Goal: Task Accomplishment & Management: Use online tool/utility

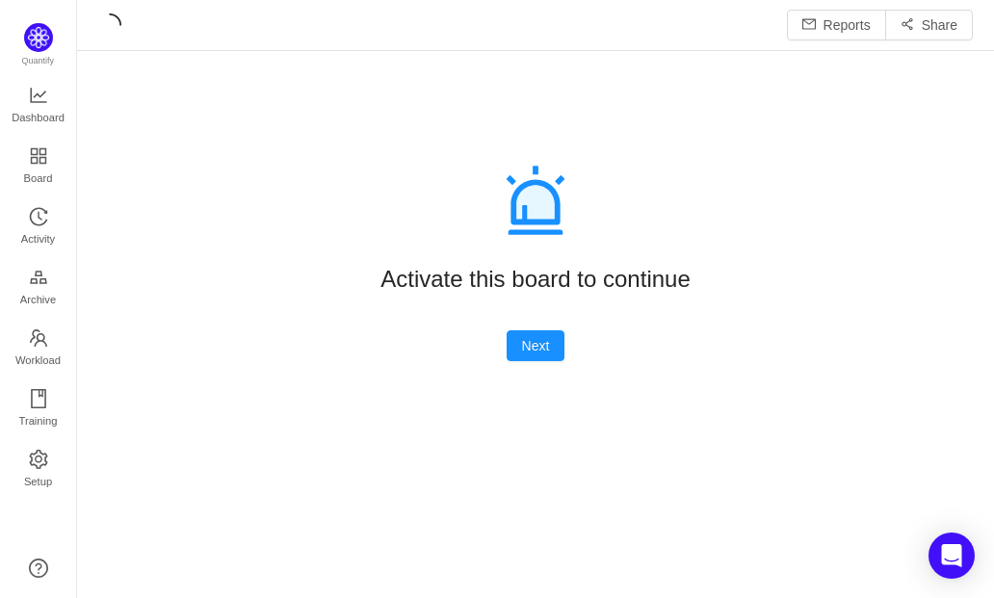
scroll to position [24, 24]
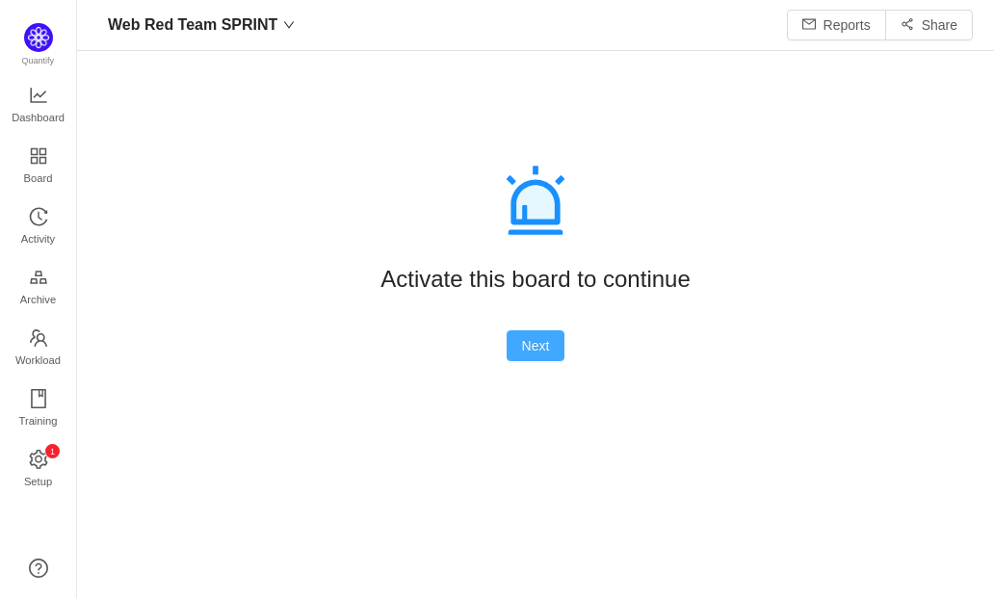
click at [518, 337] on button "Next" at bounding box center [536, 345] width 59 height 31
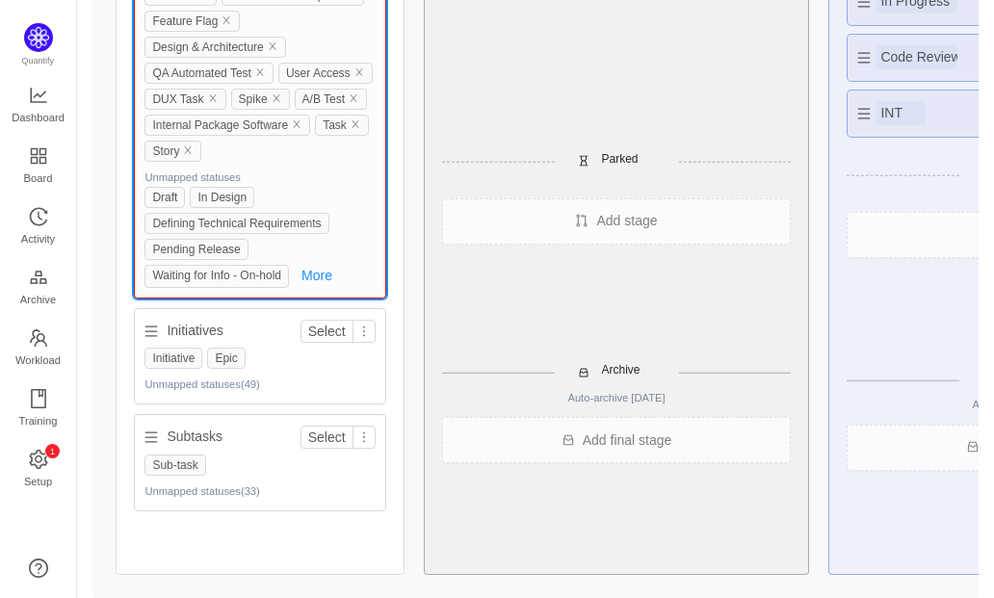
scroll to position [0, 0]
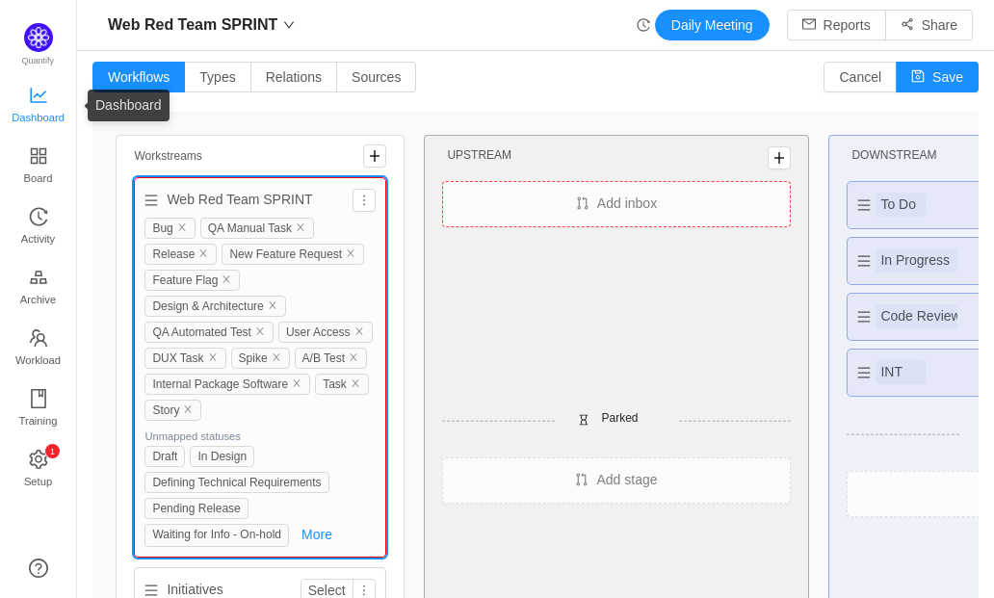
click at [39, 98] on span "Dashboard" at bounding box center [38, 117] width 53 height 39
